Goal: Find contact information: Find contact information

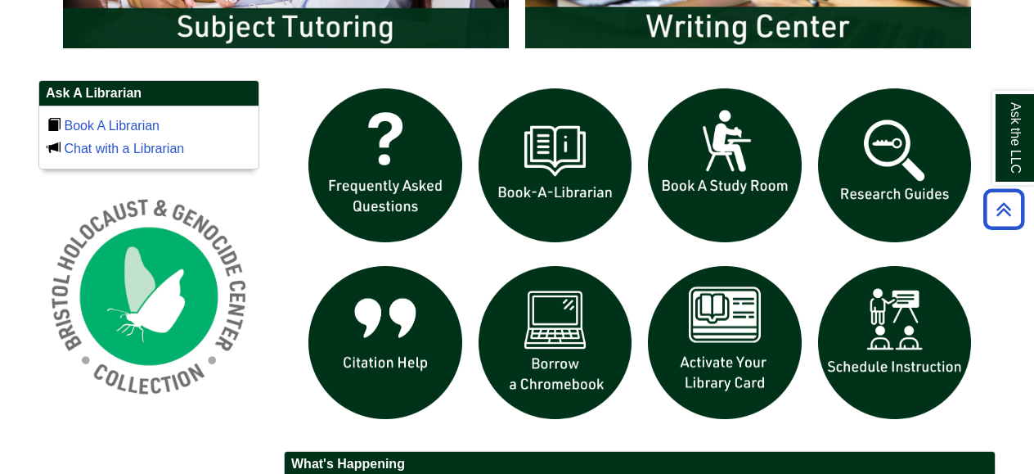
scroll to position [1069, 0]
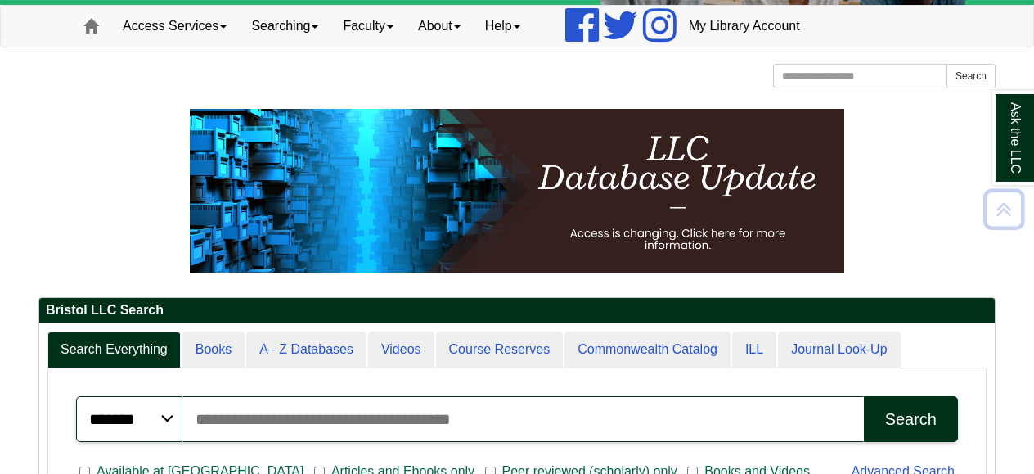
scroll to position [0, 0]
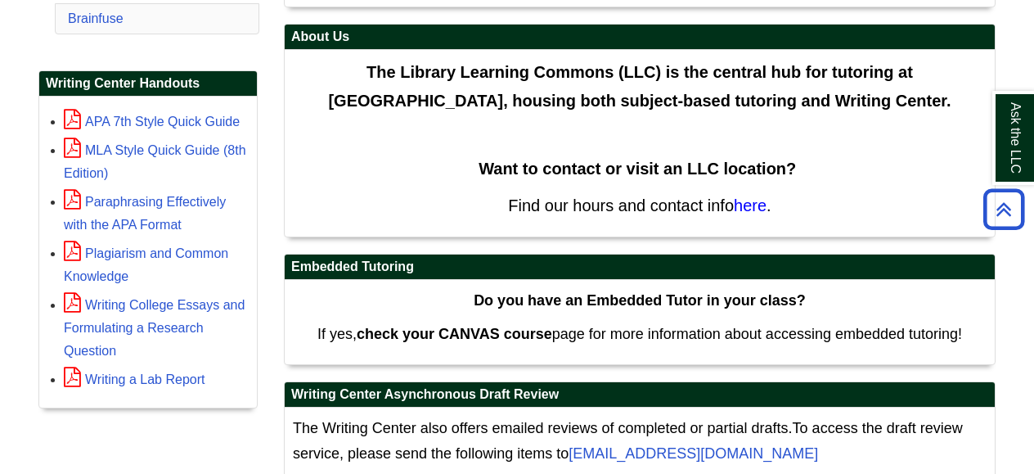
scroll to position [492, 0]
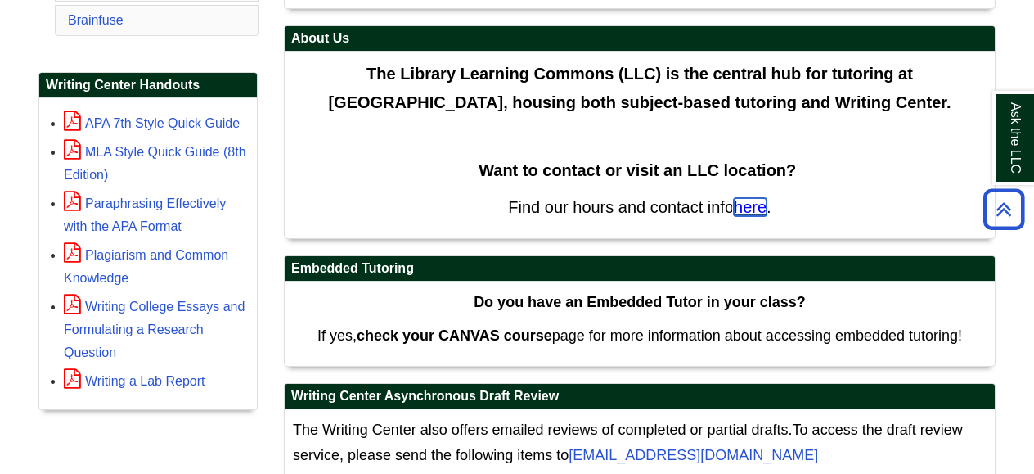
click at [750, 203] on span "here" at bounding box center [750, 207] width 33 height 18
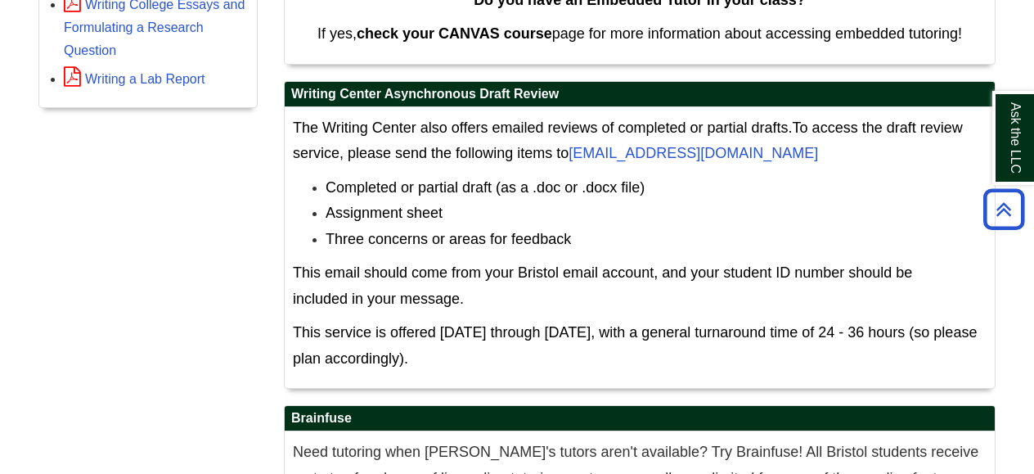
scroll to position [797, 0]
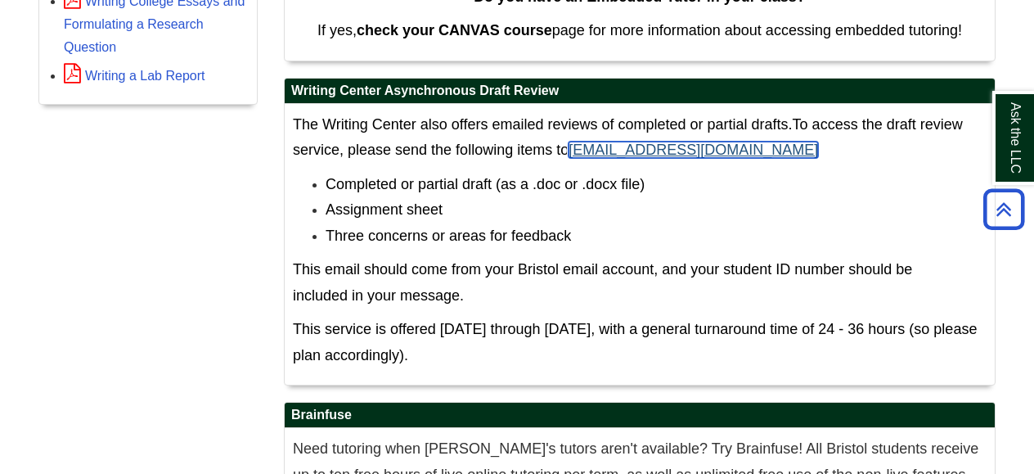
click at [666, 146] on link "[EMAIL_ADDRESS][DOMAIN_NAME]" at bounding box center [694, 150] width 250 height 16
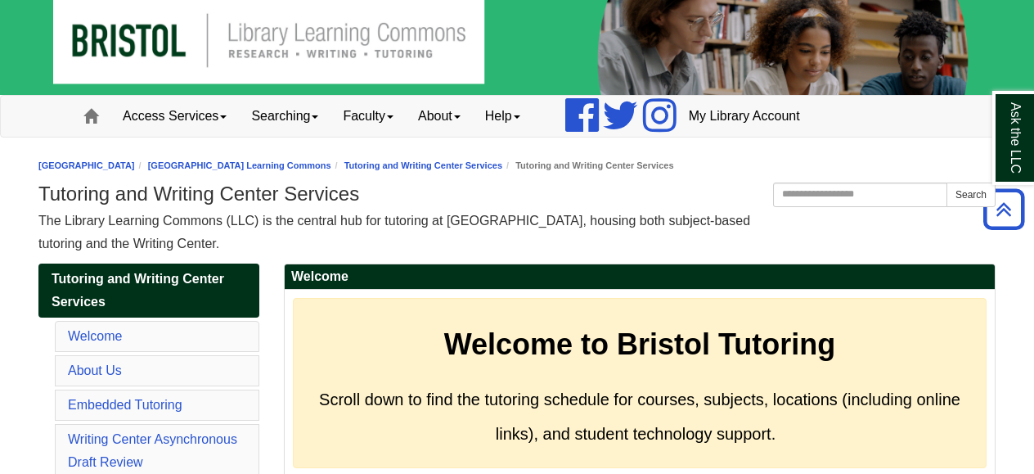
scroll to position [0, 0]
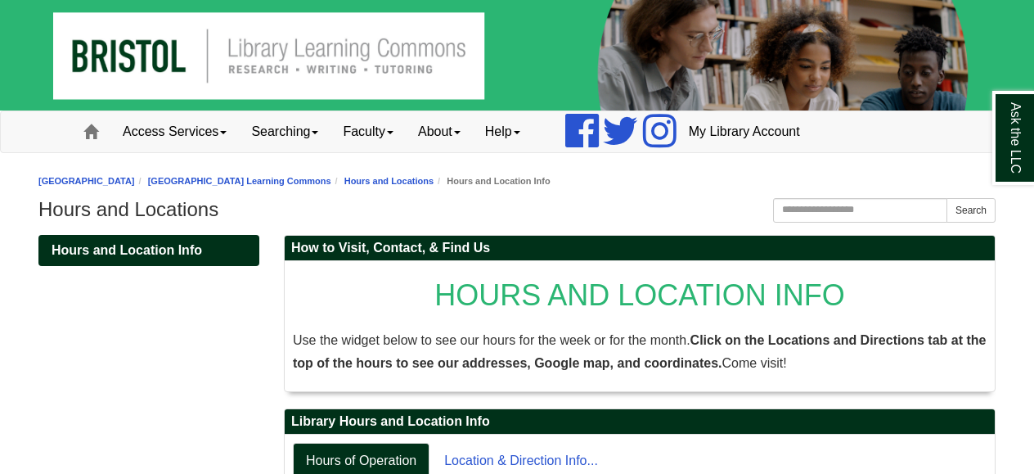
click at [318, 59] on img at bounding box center [517, 55] width 1034 height 110
click at [516, 129] on link "Help" at bounding box center [503, 131] width 60 height 41
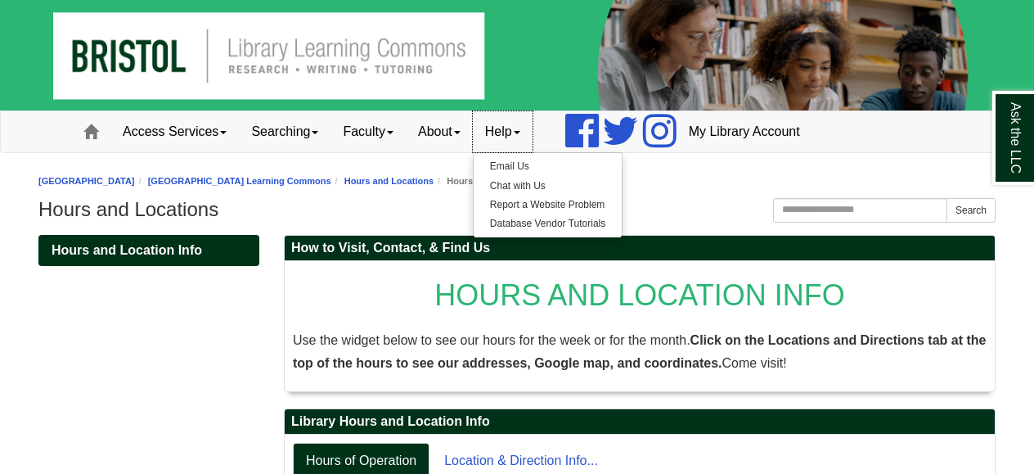
click at [516, 129] on link "Help" at bounding box center [503, 131] width 60 height 41
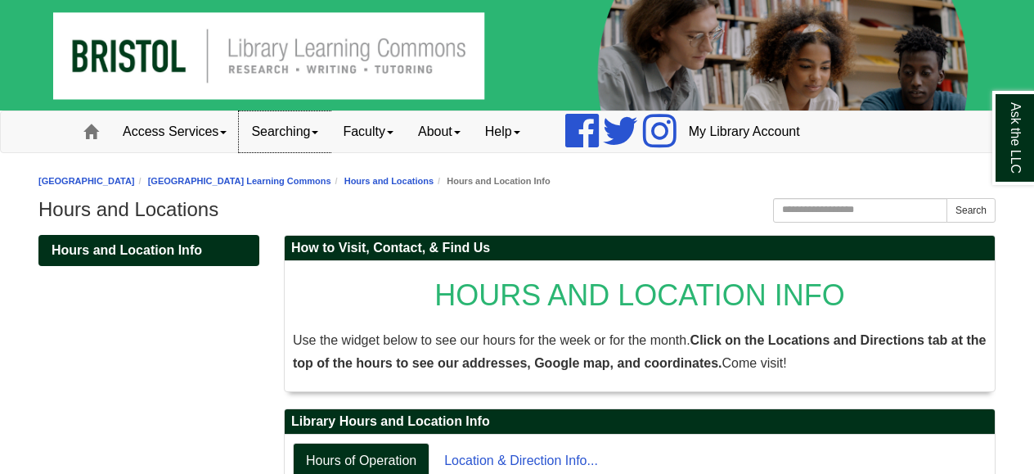
click at [296, 135] on link "Searching" at bounding box center [285, 131] width 92 height 41
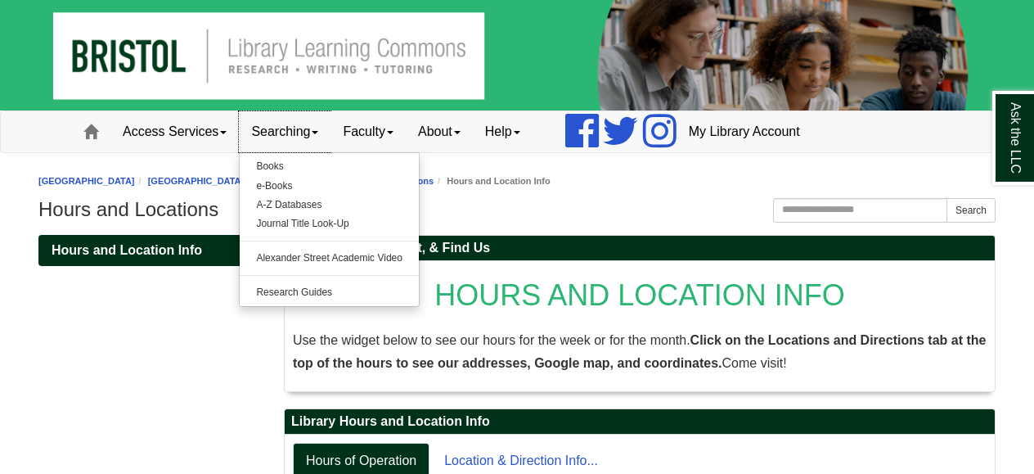
click at [298, 133] on link "Searching" at bounding box center [285, 131] width 92 height 41
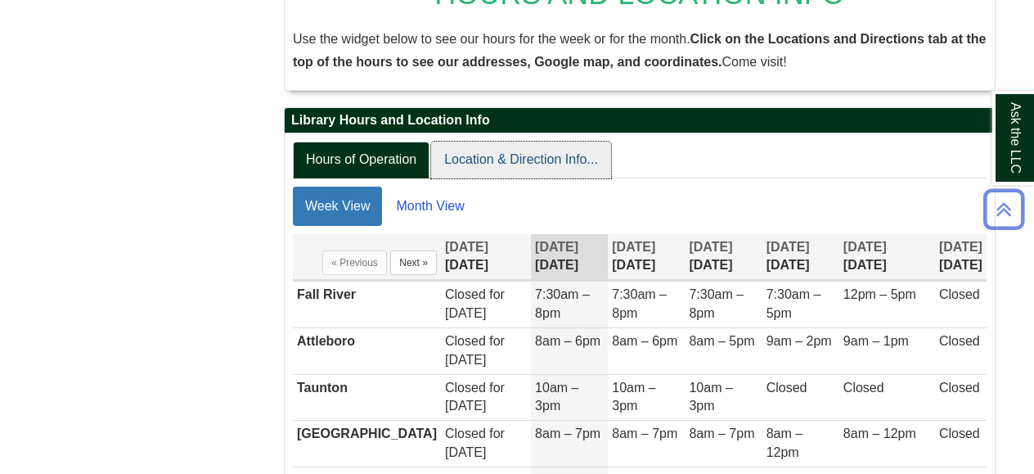
scroll to position [303, 0]
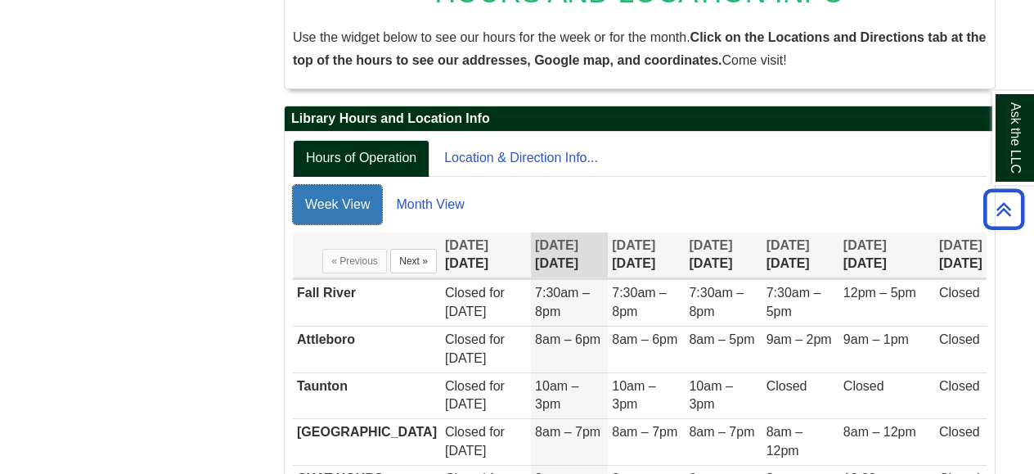
click at [331, 206] on link "Week View" at bounding box center [337, 204] width 89 height 39
click at [444, 202] on link "Month View" at bounding box center [430, 204] width 92 height 39
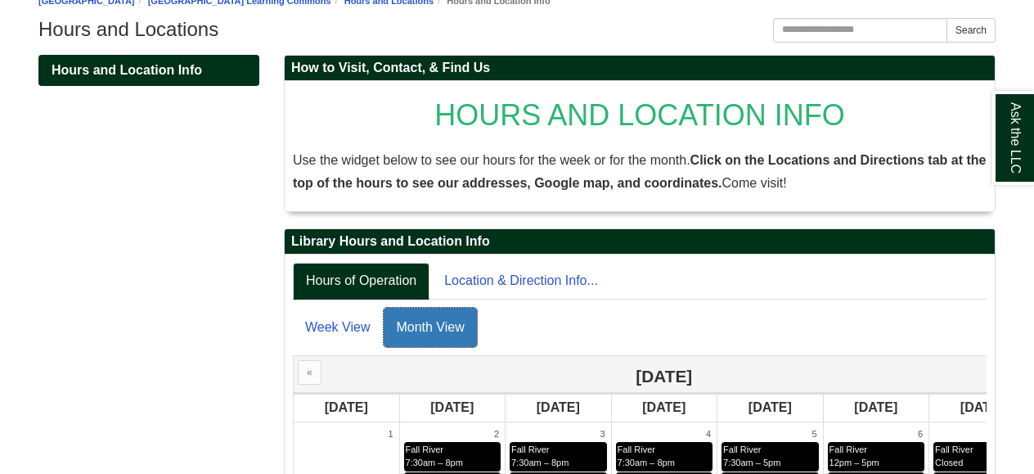
scroll to position [184, 0]
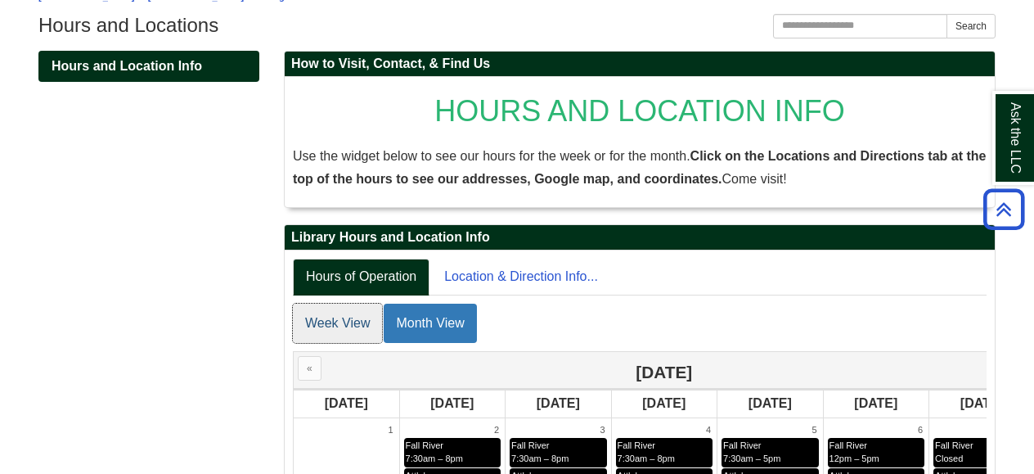
click at [336, 322] on link "Week View" at bounding box center [337, 323] width 89 height 39
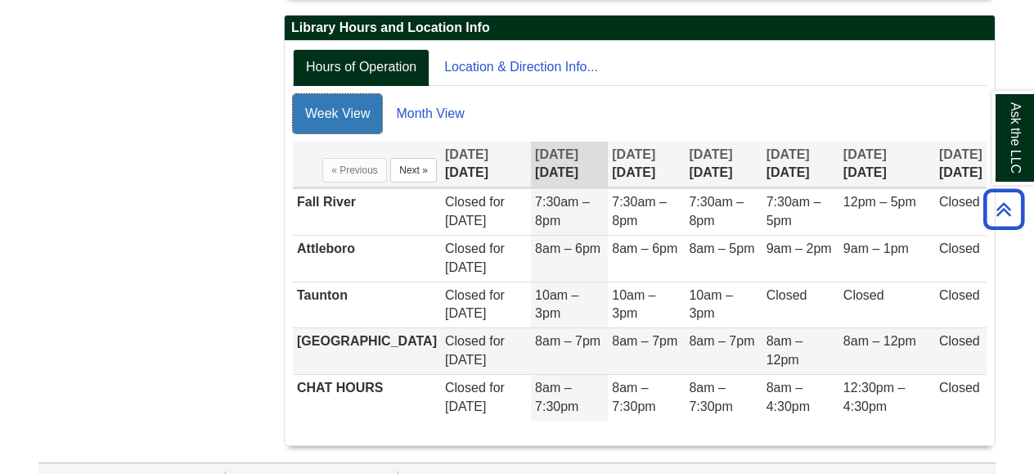
scroll to position [425, 0]
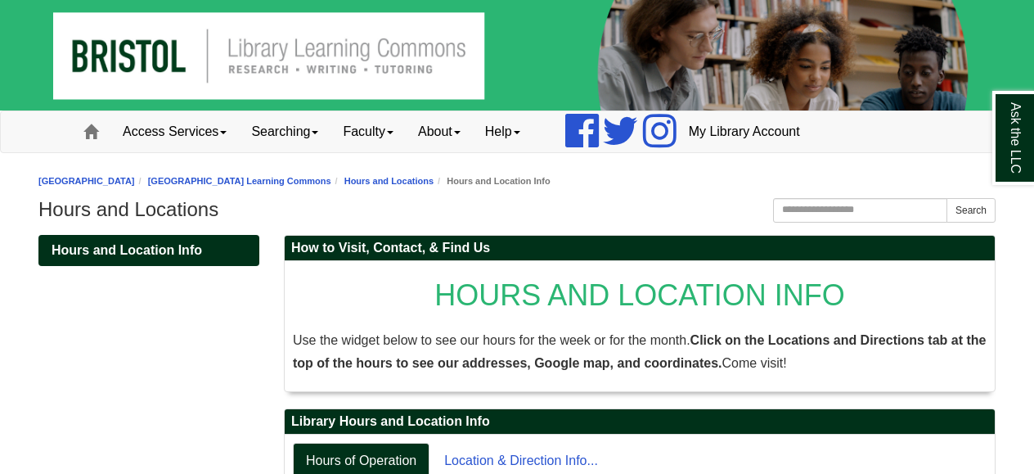
click at [345, 52] on img at bounding box center [517, 55] width 1034 height 110
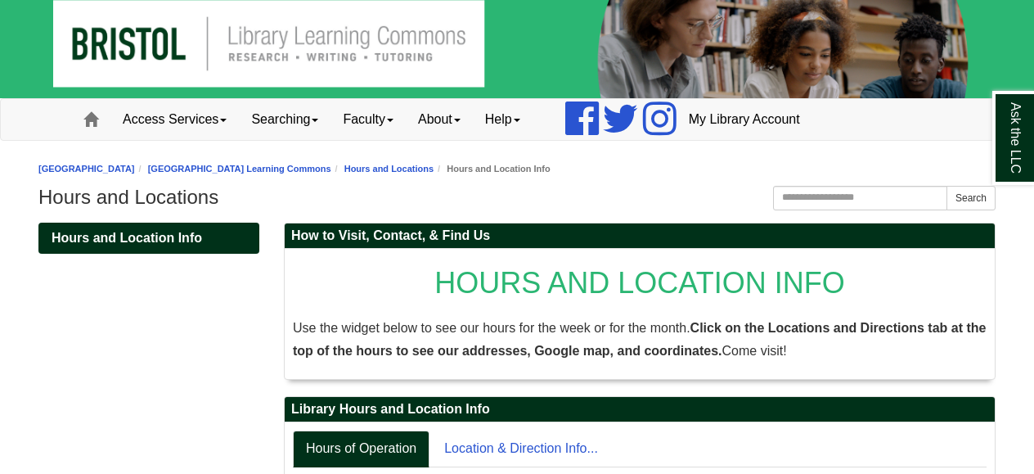
scroll to position [15, 0]
